Goal: Find specific page/section: Find specific page/section

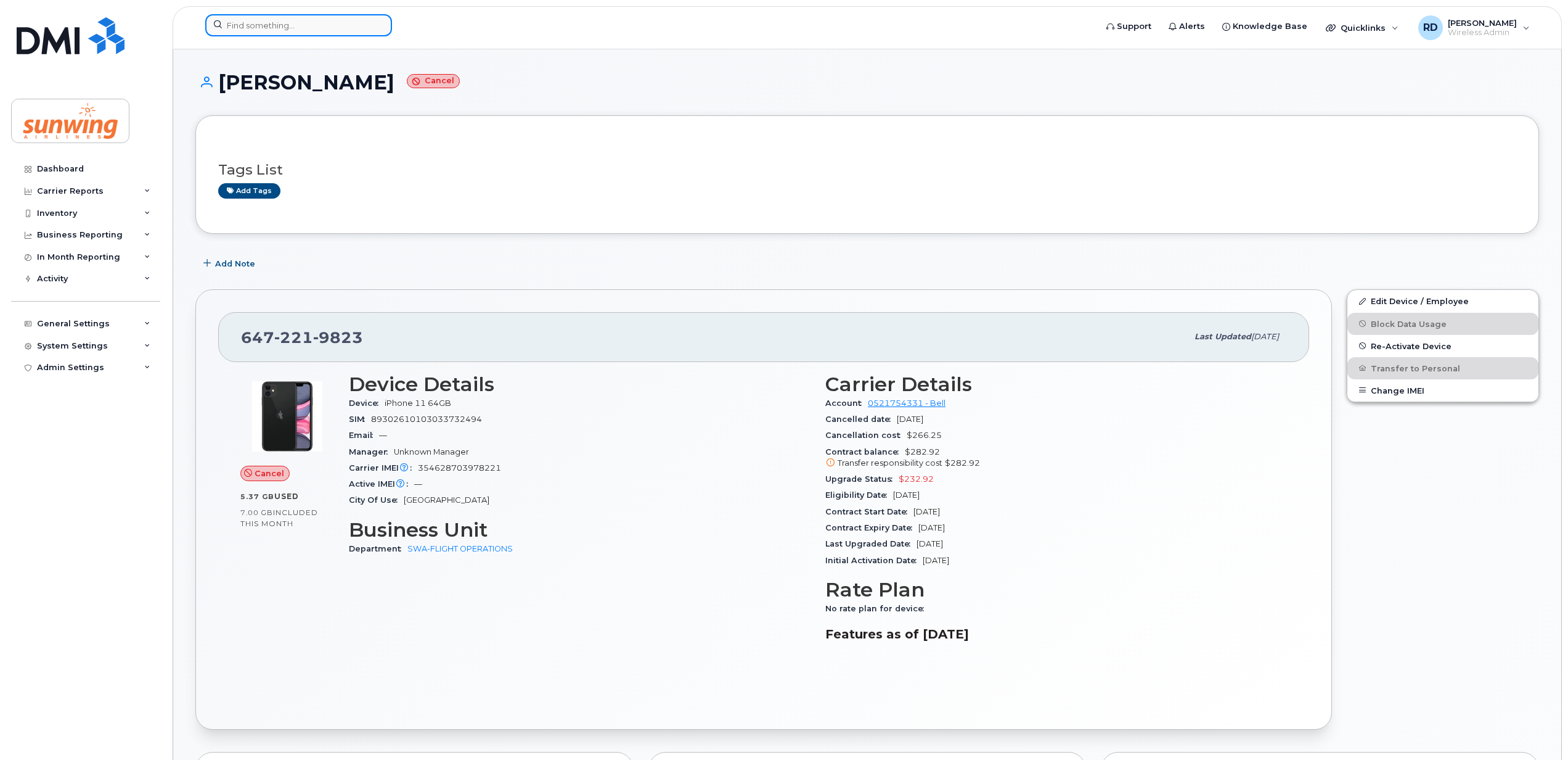
click at [305, 30] on input at bounding box center [299, 25] width 186 height 22
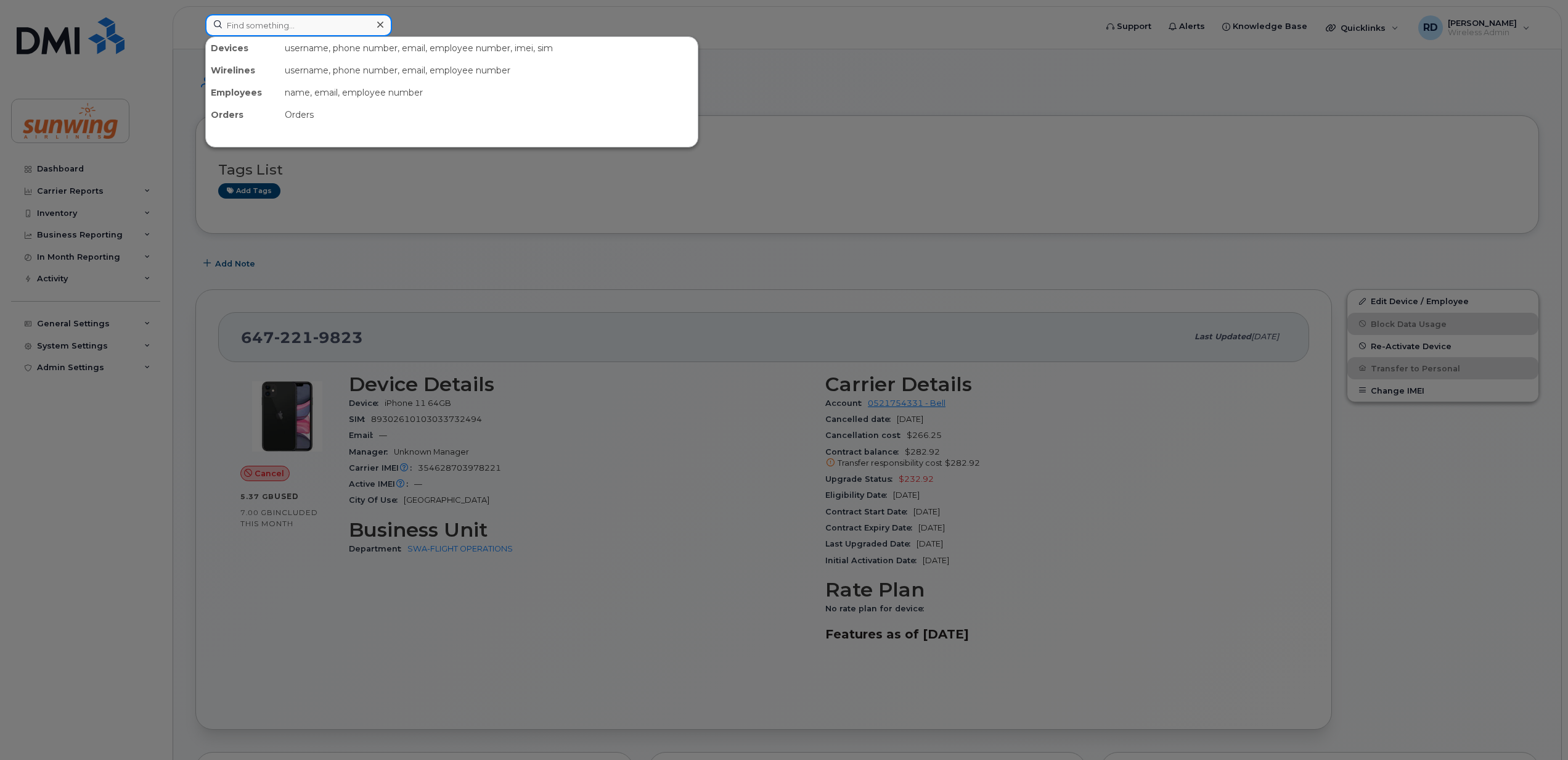
paste input "6472867362"
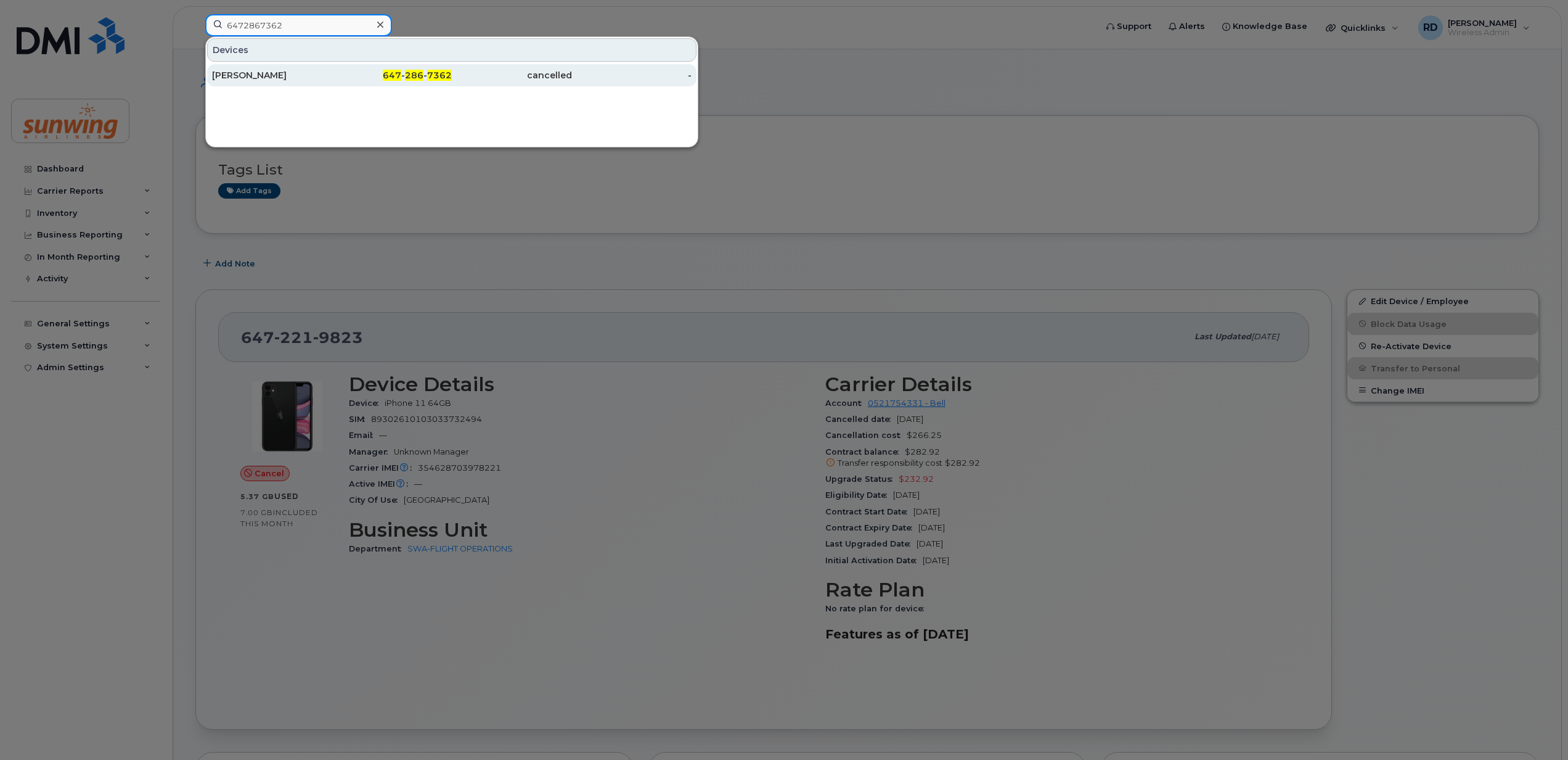
type input "6472867362"
click at [333, 69] on div "[PERSON_NAME]" at bounding box center [393, 75] width 120 height 22
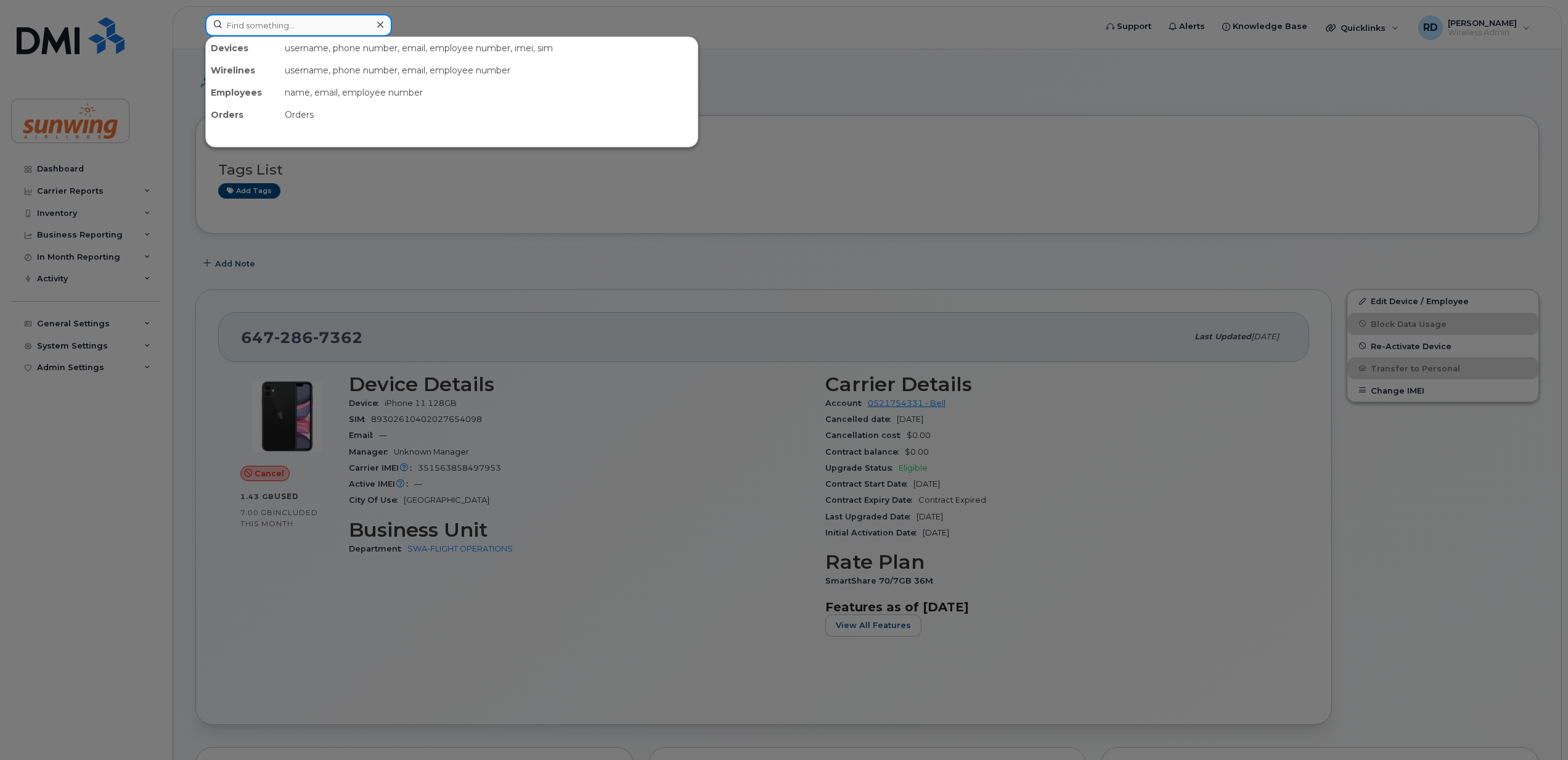
click at [277, 30] on input at bounding box center [299, 25] width 186 height 22
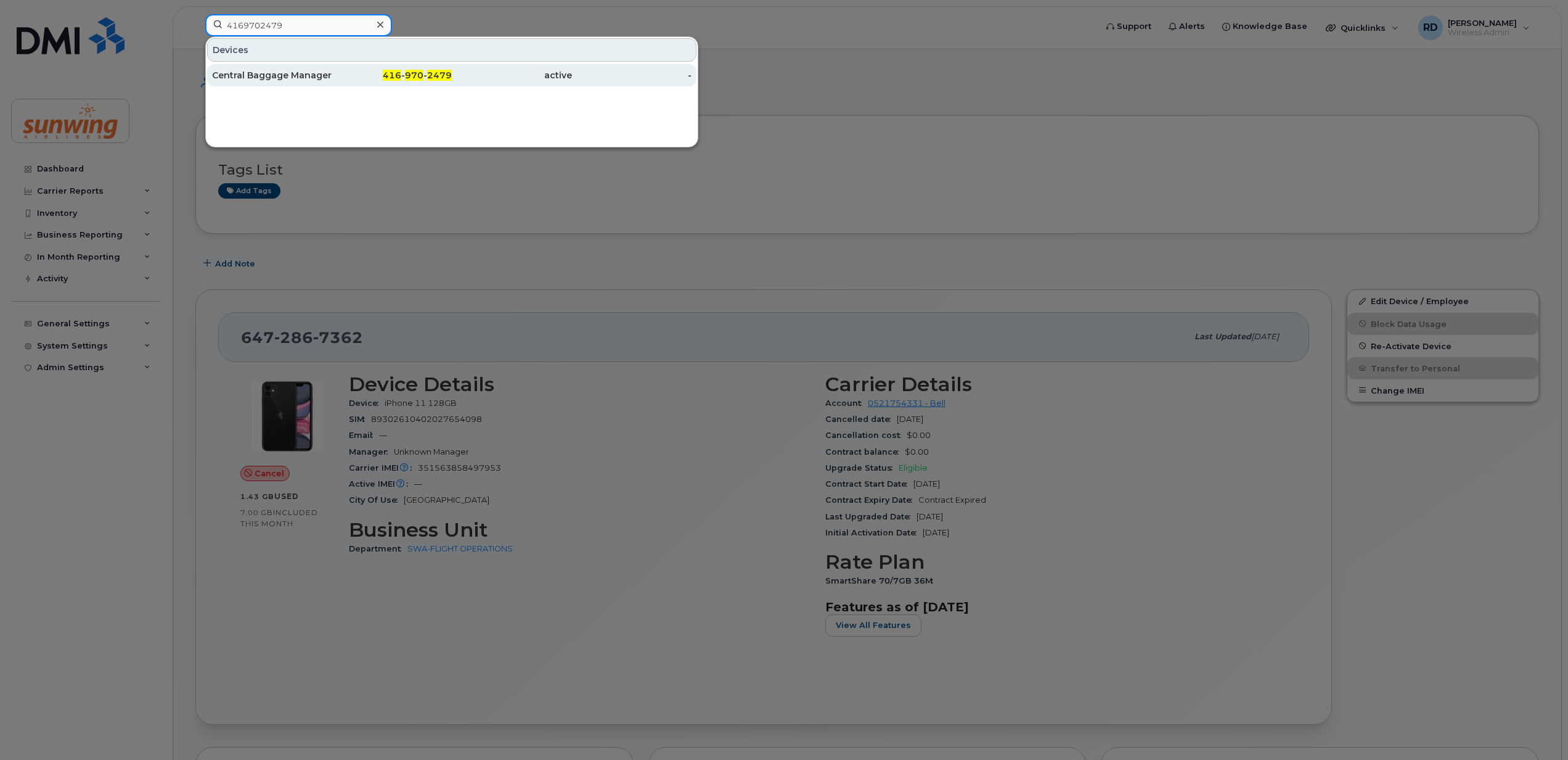
type input "4169702479"
click at [333, 68] on div "Central Baggage Manager" at bounding box center [393, 75] width 120 height 22
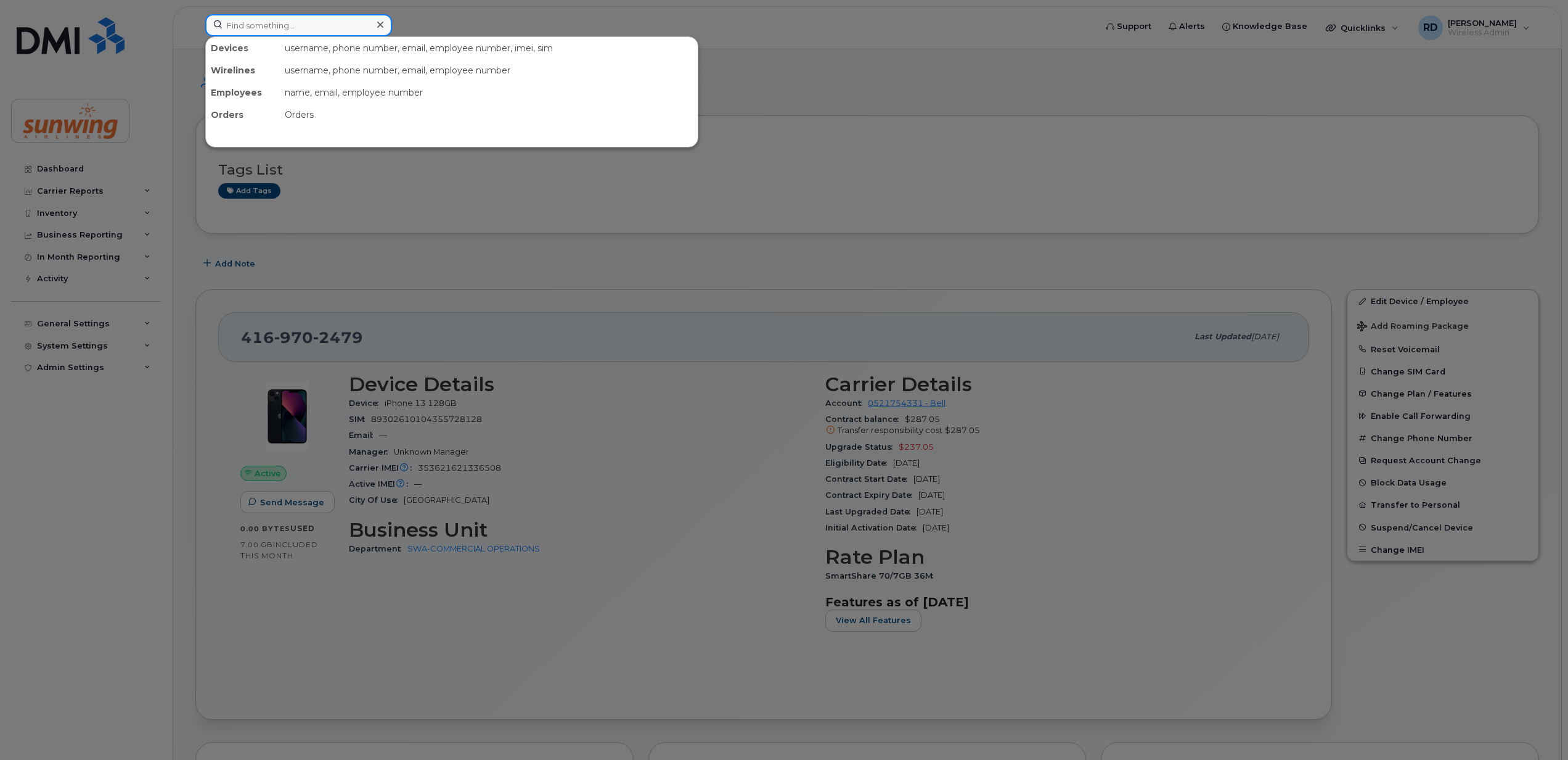
click at [297, 16] on input at bounding box center [299, 25] width 186 height 22
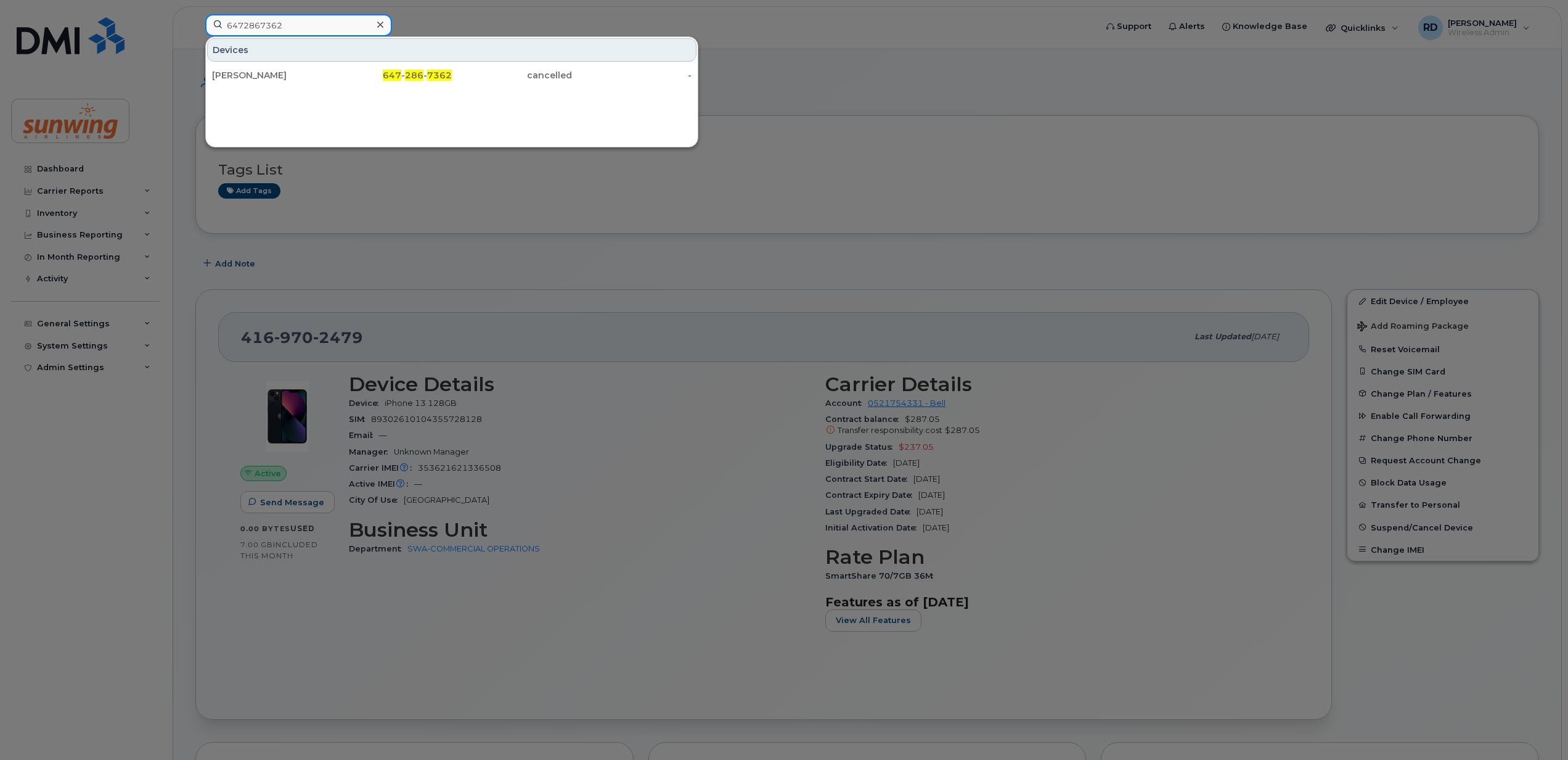
type input "6472867362"
click at [813, 117] on div at bounding box center [784, 380] width 1568 height 760
